Goal: Task Accomplishment & Management: Manage account settings

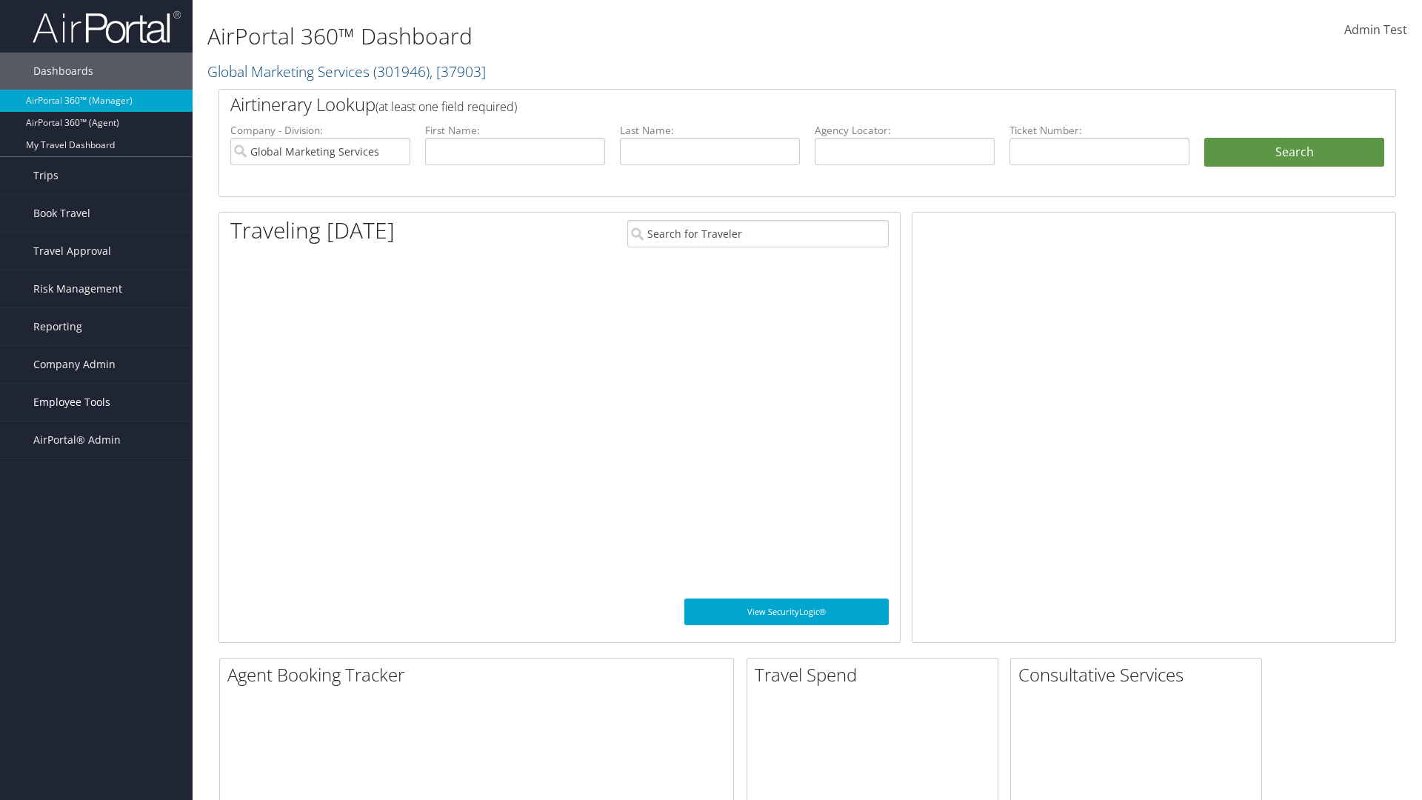
click at [96, 402] on span "Employee Tools" at bounding box center [71, 402] width 77 height 37
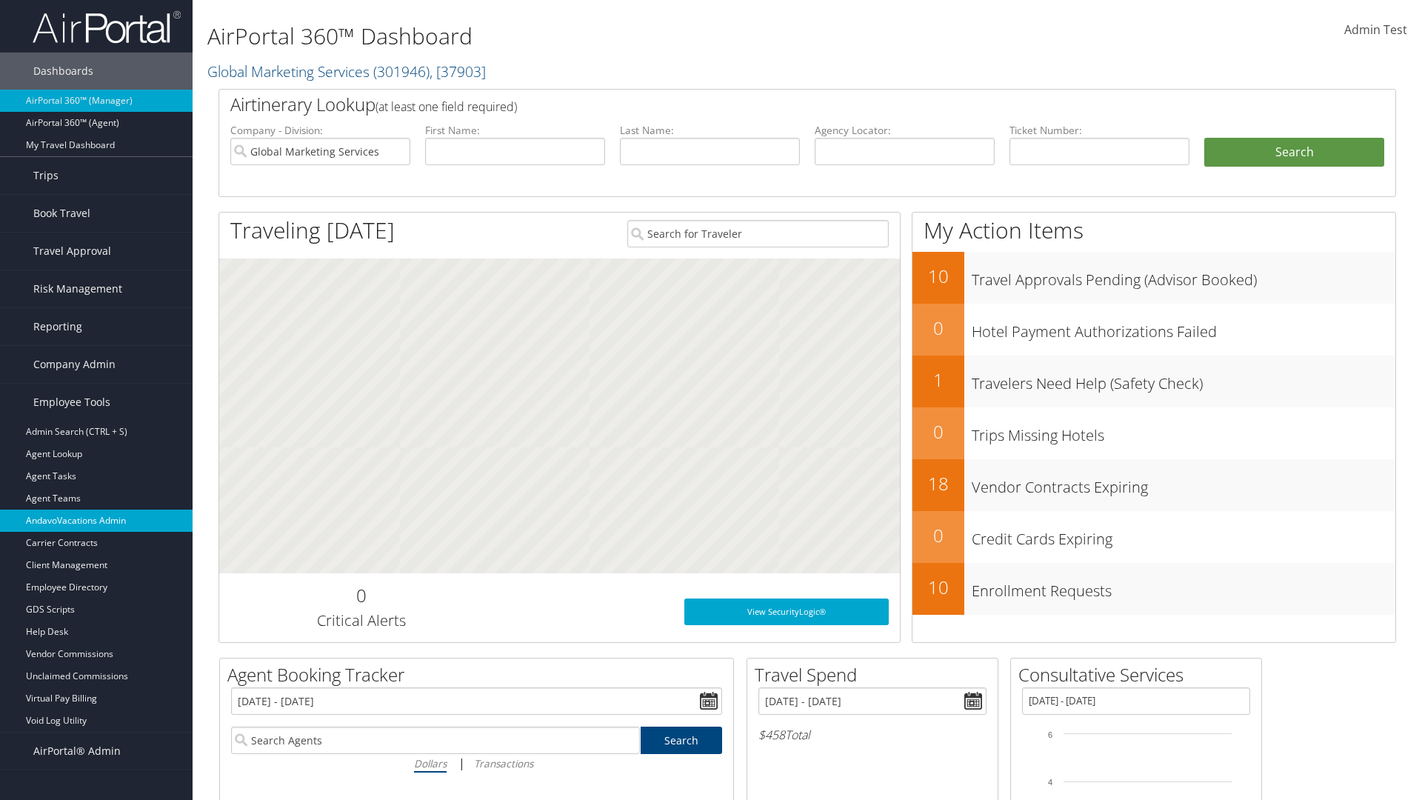
click at [96, 521] on link "AndavoVacations Admin" at bounding box center [96, 521] width 193 height 22
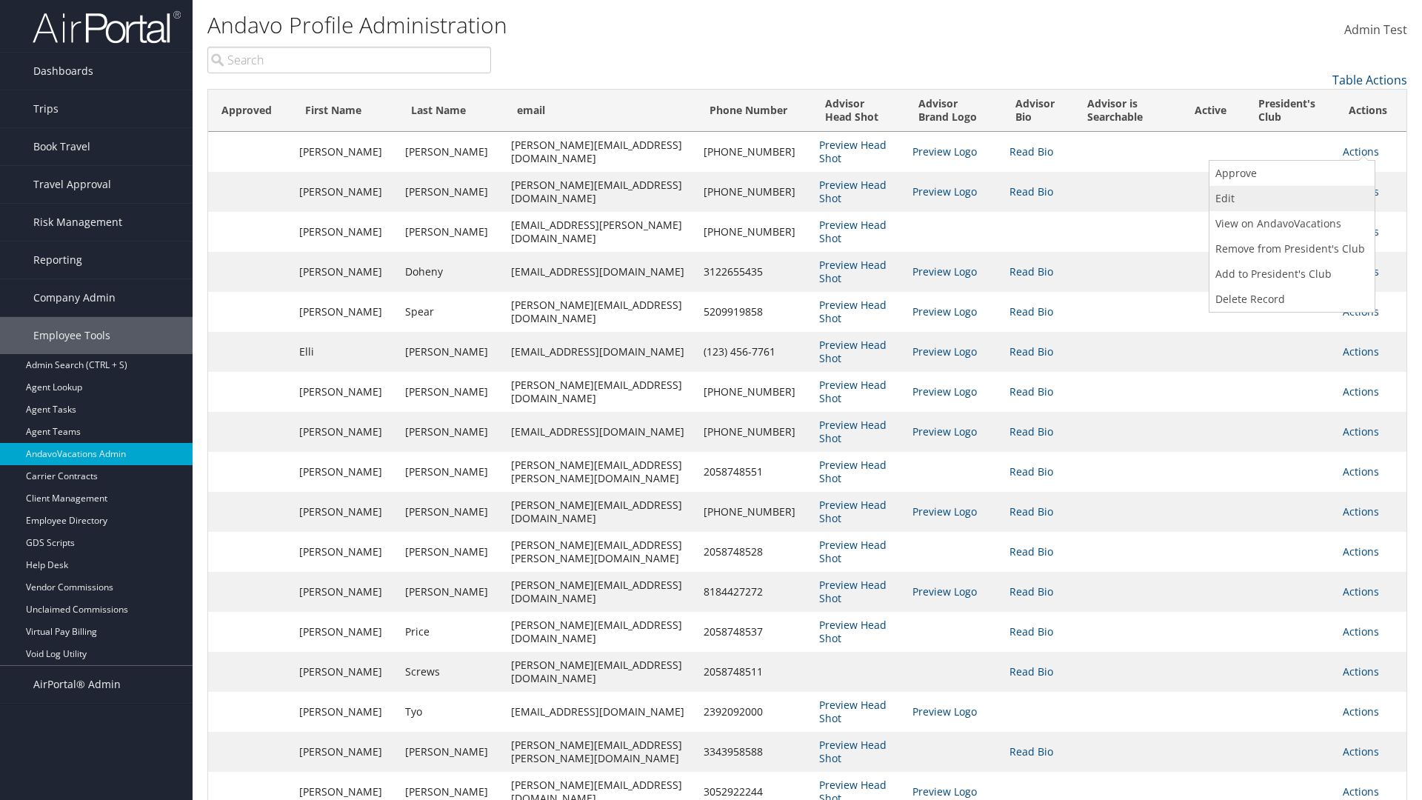
click at [1290, 199] on link "Edit" at bounding box center [1290, 198] width 161 height 25
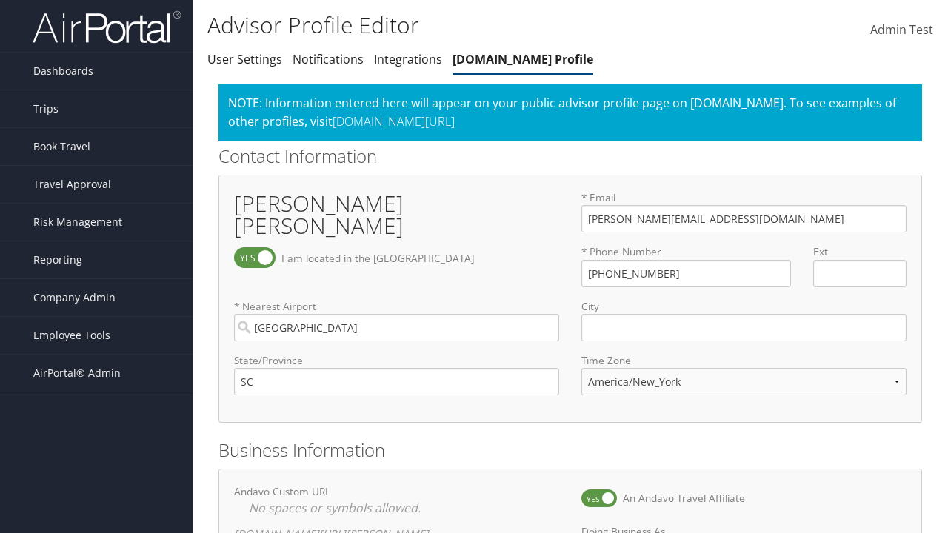
select select "153"
